Goal: Check status: Check status

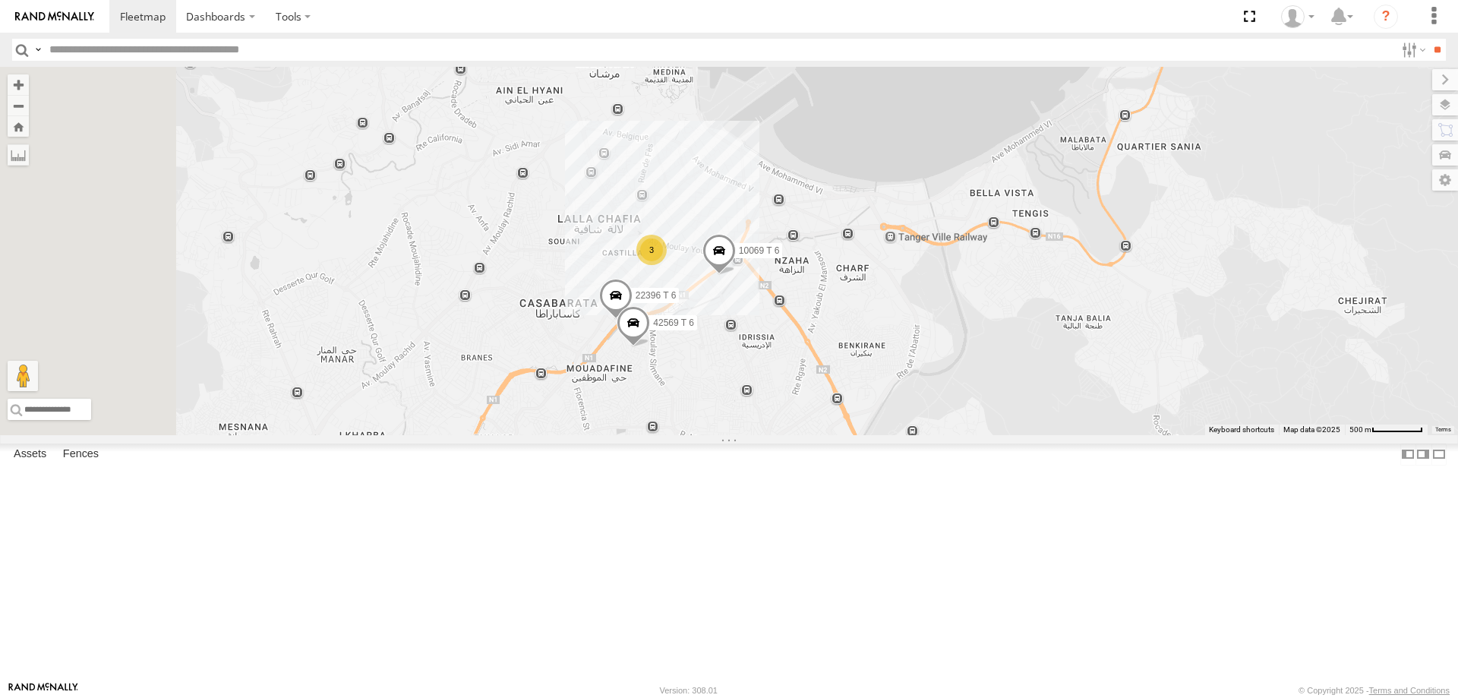
click at [0, 0] on span at bounding box center [0, 0] width 0 height 0
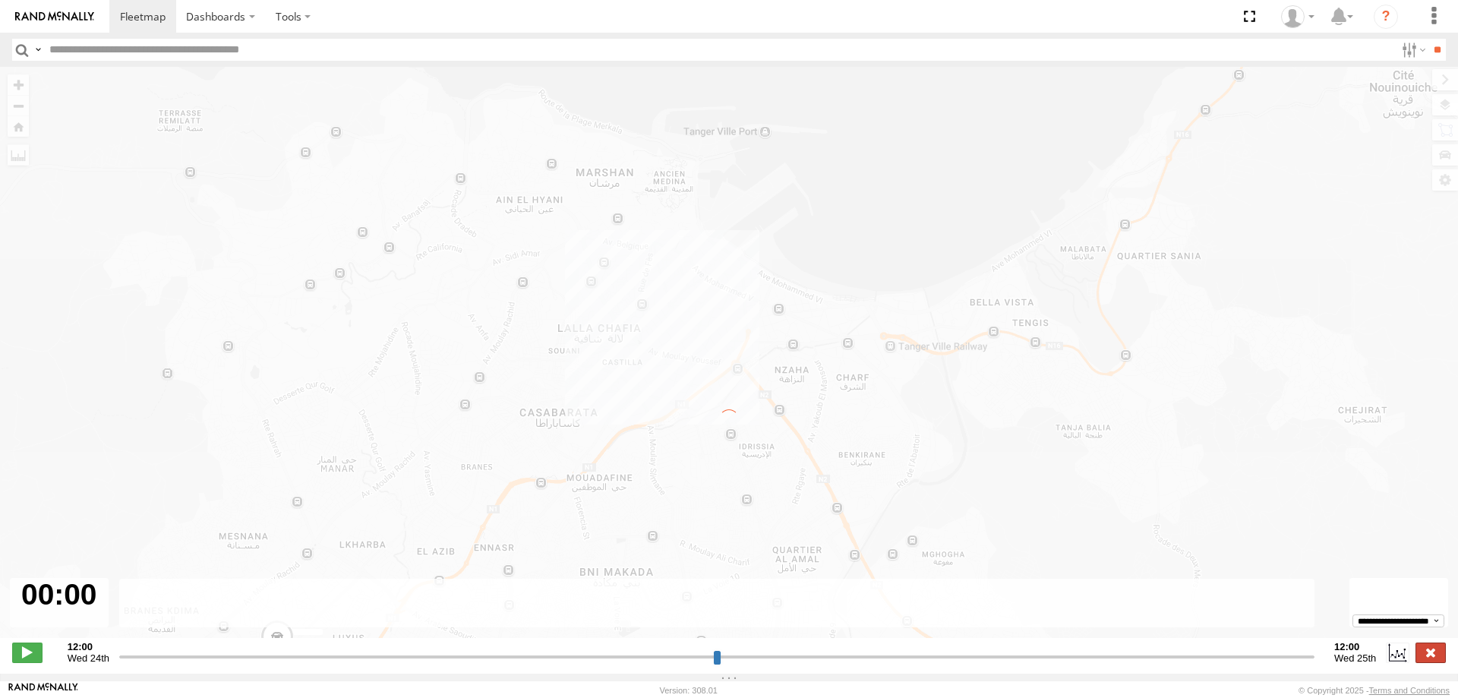
type input "**********"
click at [1429, 652] on label at bounding box center [1431, 653] width 30 height 20
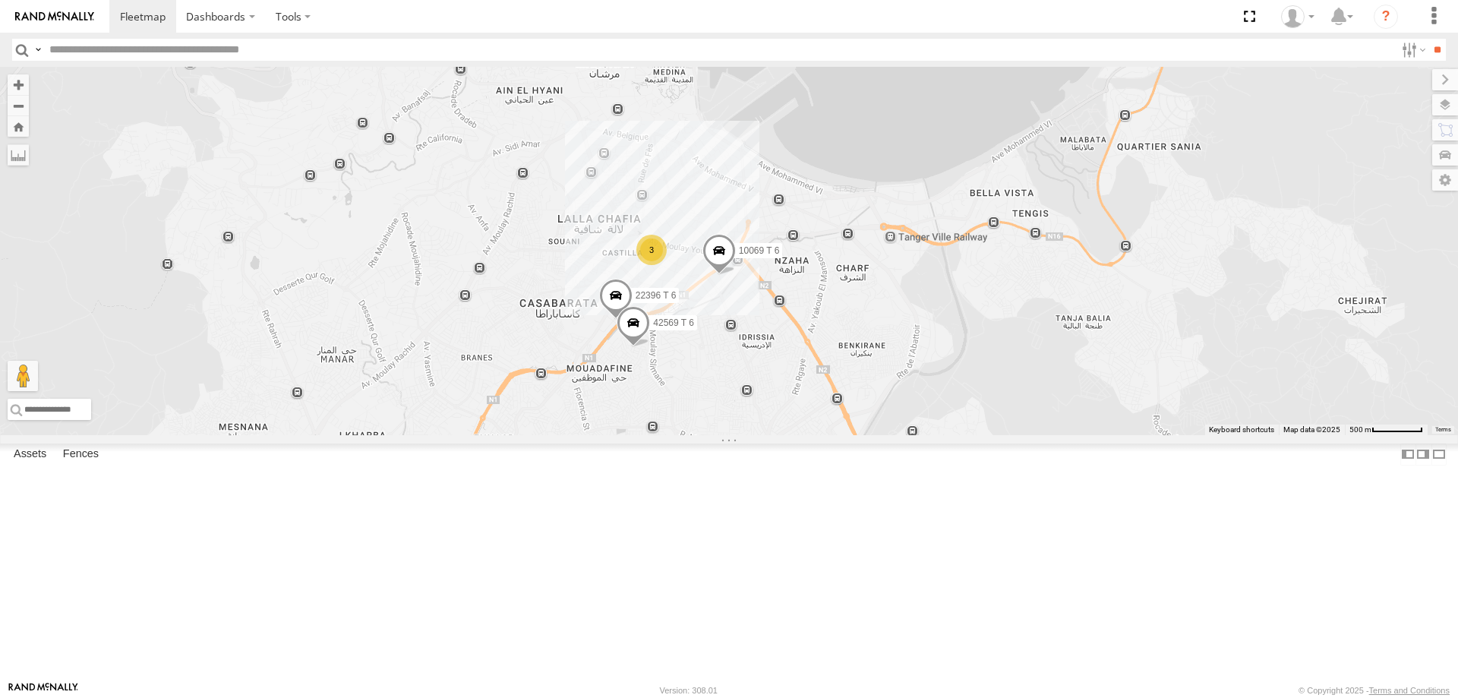
click at [0, 0] on div "42659 T 6" at bounding box center [0, 0] width 0 height 0
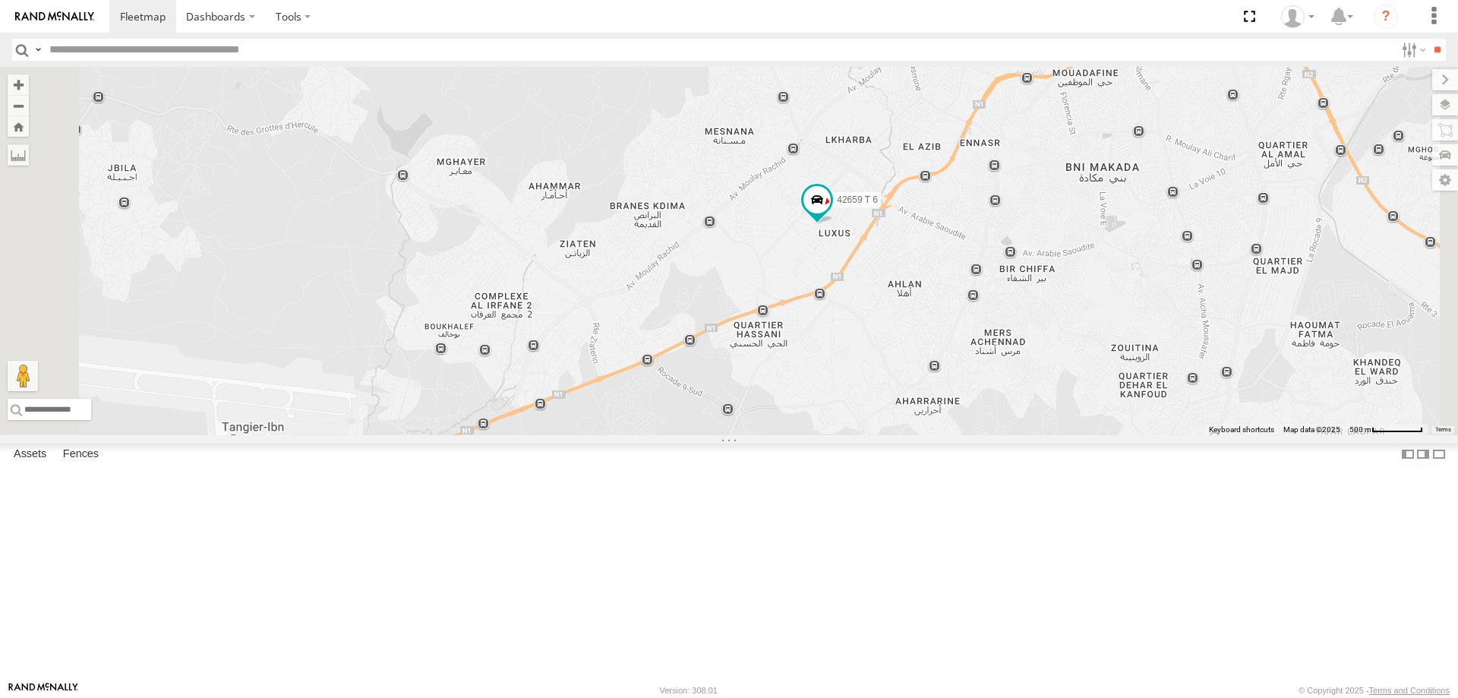
click at [0, 0] on div "Tanger" at bounding box center [0, 0] width 0 height 0
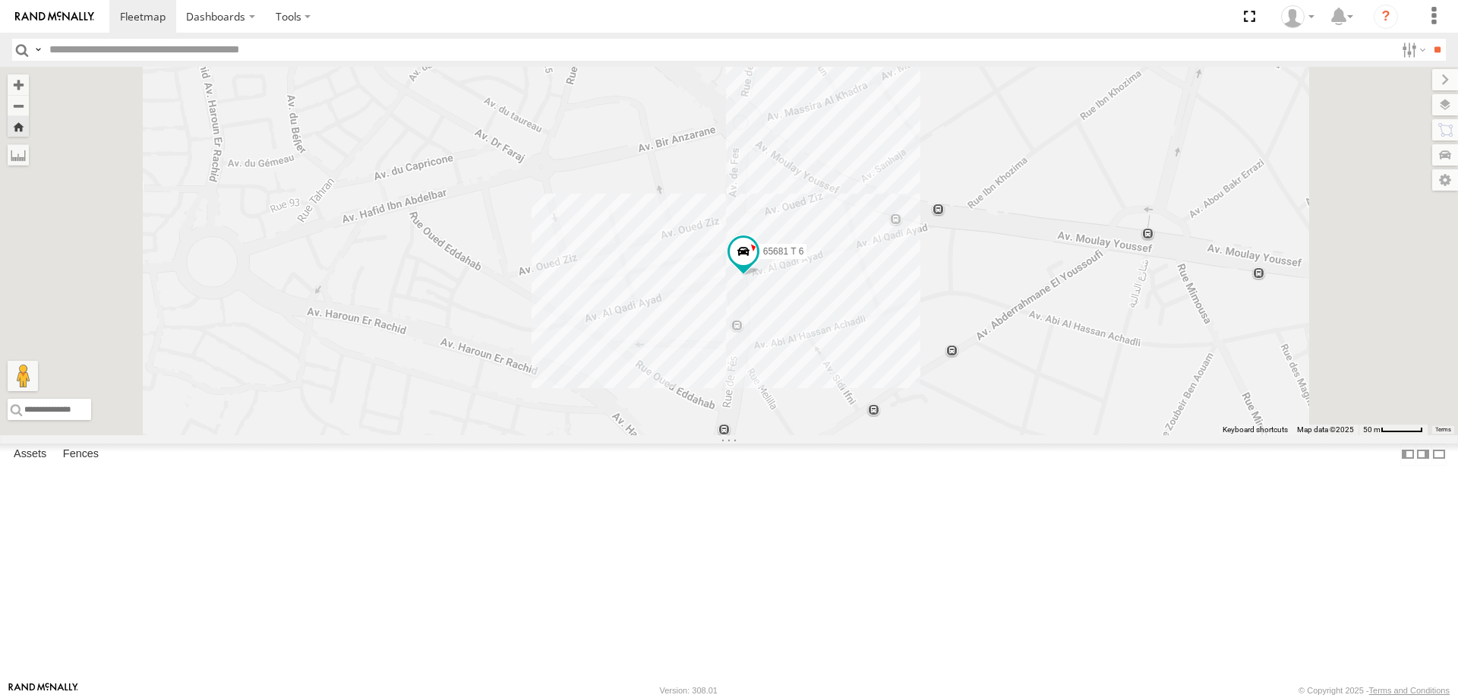
click at [0, 0] on div "22396 T 6" at bounding box center [0, 0] width 0 height 0
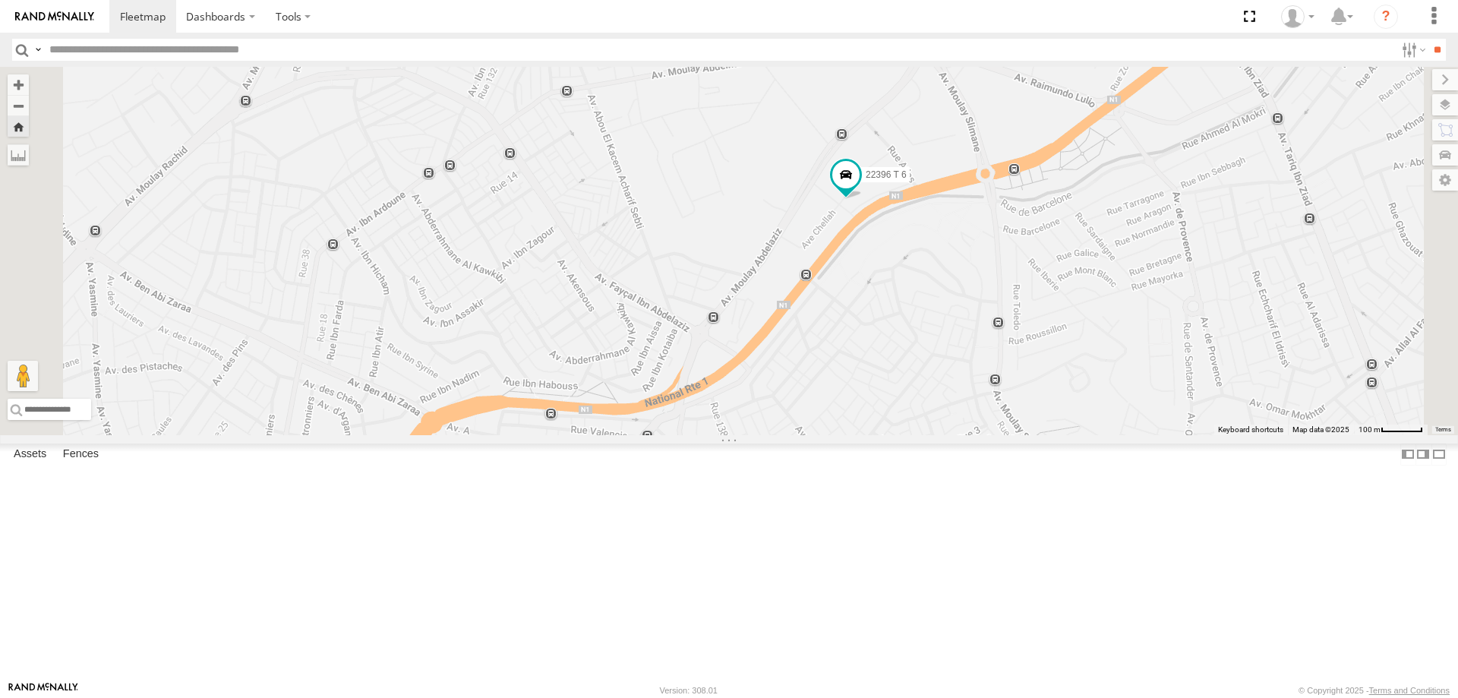
click at [0, 0] on div "10069 T 6 Tanger زنقة شجر السنط [GEOGRAPHIC_DATA] 35.76801 -5.80535 22396 T 6 T…" at bounding box center [0, 0] width 0 height 0
click at [0, 0] on div at bounding box center [0, 0] width 0 height 0
click at [0, 0] on div "10069 T 6 Tanger زنقة شجر السنط [GEOGRAPHIC_DATA] 35.76801 -5.80535 22396 T 6 T…" at bounding box center [0, 0] width 0 height 0
click at [942, 387] on div "22396 T 6" at bounding box center [729, 251] width 1458 height 368
click at [29, 127] on button "Zoom Home" at bounding box center [18, 126] width 21 height 21
